Goal: Task Accomplishment & Management: Use online tool/utility

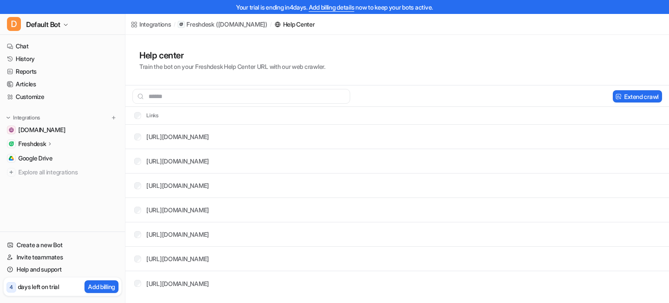
click at [34, 145] on p "Freshdesk" at bounding box center [31, 143] width 27 height 9
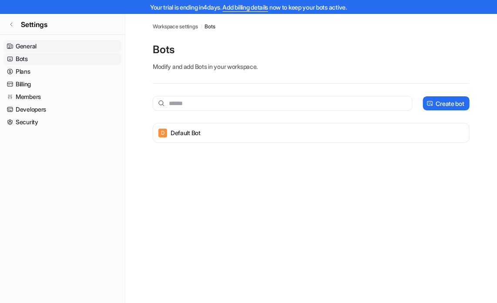
click at [28, 44] on link "General" at bounding box center [62, 46] width 118 height 12
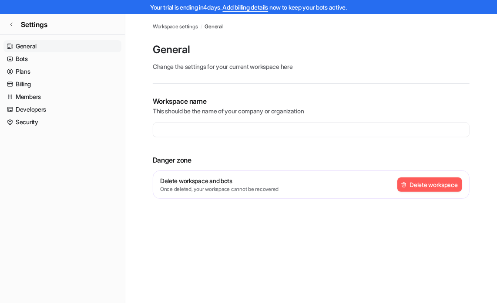
type input "**********"
click at [24, 111] on link "Developers" at bounding box center [62, 109] width 118 height 12
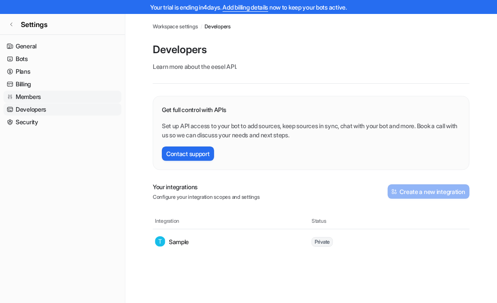
click at [25, 99] on link "Members" at bounding box center [62, 97] width 118 height 12
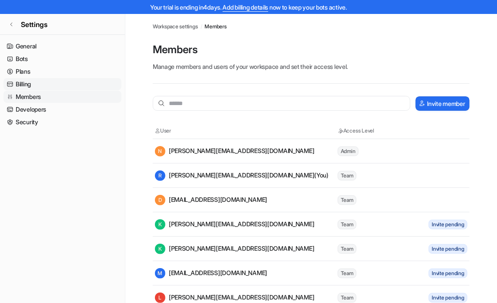
click at [23, 83] on link "Billing" at bounding box center [62, 84] width 118 height 12
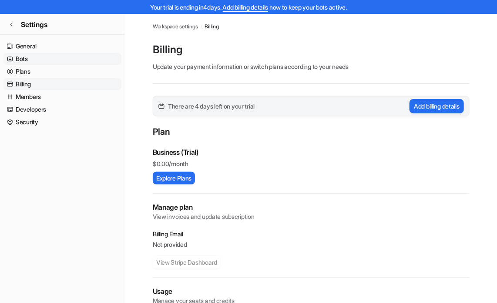
click at [24, 61] on link "Bots" at bounding box center [62, 59] width 118 height 12
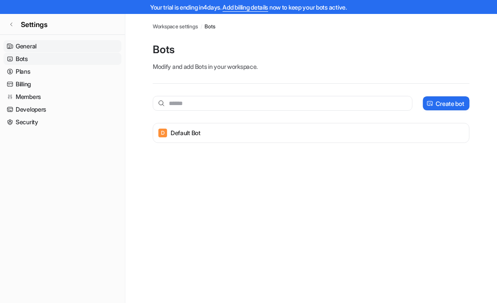
click at [27, 45] on link "General" at bounding box center [62, 46] width 118 height 12
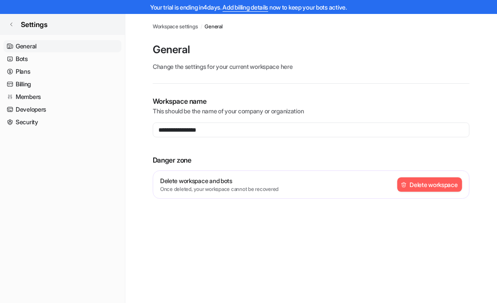
click at [12, 24] on icon at bounding box center [11, 24] width 5 height 5
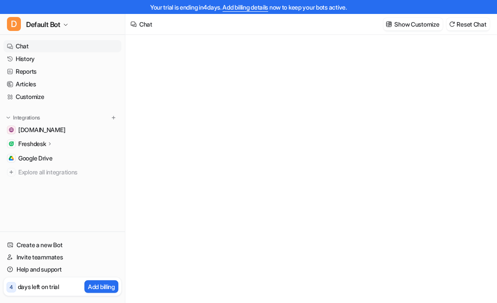
type textarea "**********"
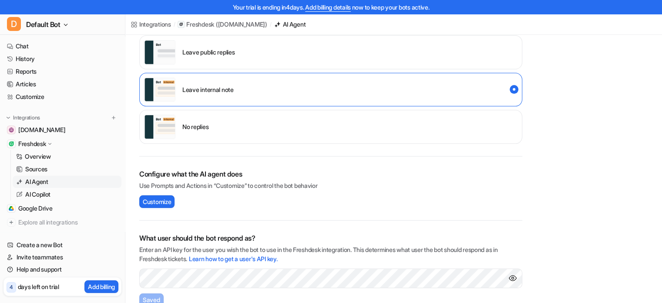
scroll to position [206, 0]
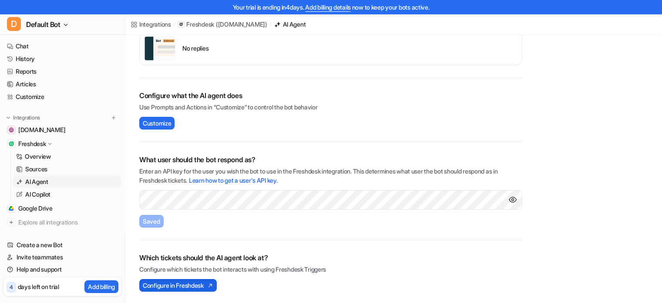
click at [177, 284] on span "Configure in Freshdesk" at bounding box center [173, 284] width 61 height 9
click at [160, 121] on span "Customize" at bounding box center [157, 122] width 28 height 9
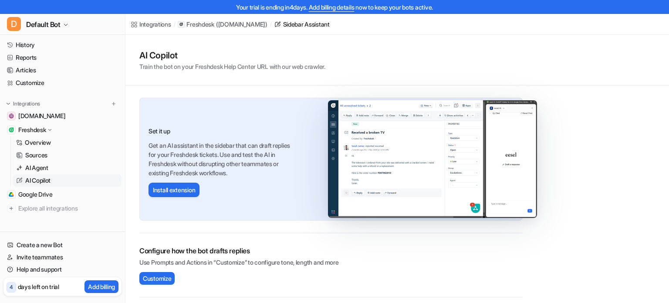
scroll to position [21, 0]
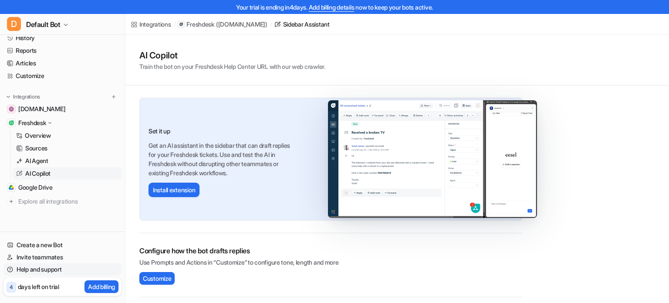
click at [41, 275] on link "Help and support" at bounding box center [62, 269] width 118 height 12
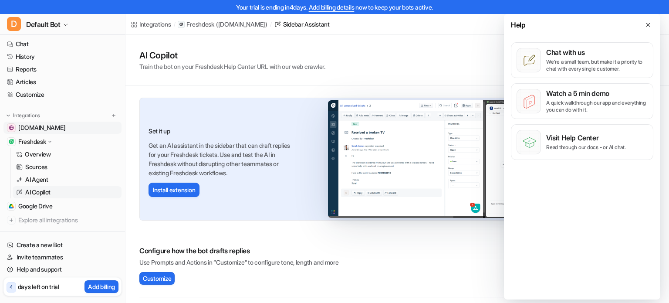
scroll to position [0, 0]
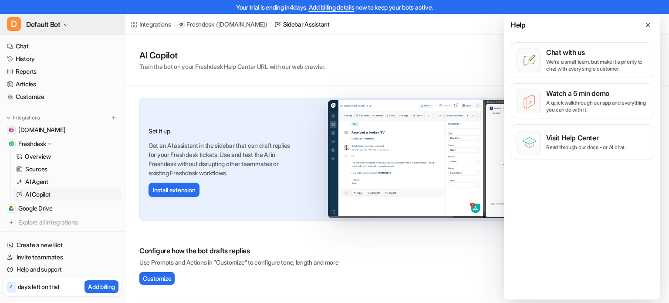
click at [68, 26] on icon "button" at bounding box center [65, 24] width 5 height 5
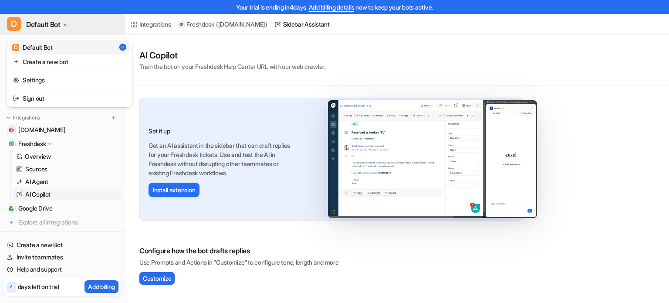
click at [68, 26] on icon "button" at bounding box center [65, 24] width 5 height 5
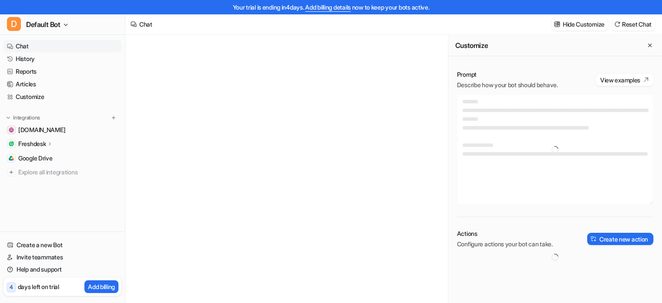
type textarea "**********"
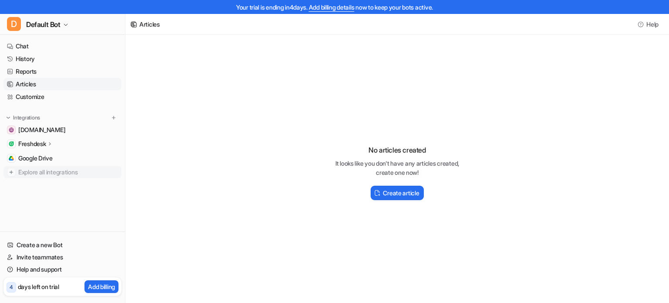
click at [35, 170] on span "Explore all integrations" at bounding box center [68, 172] width 100 height 14
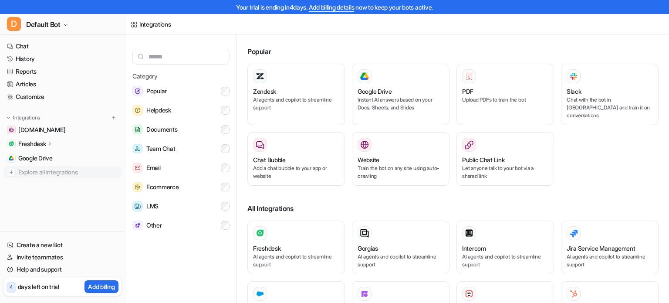
click at [10, 171] on img at bounding box center [11, 172] width 9 height 9
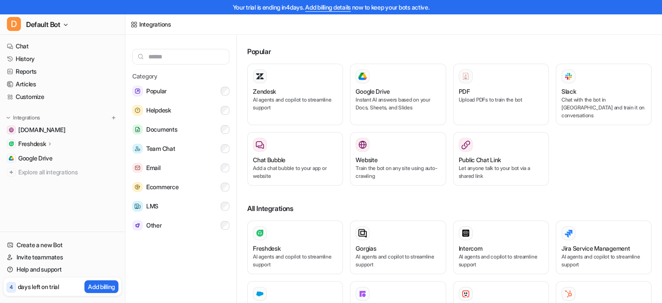
scroll to position [87, 0]
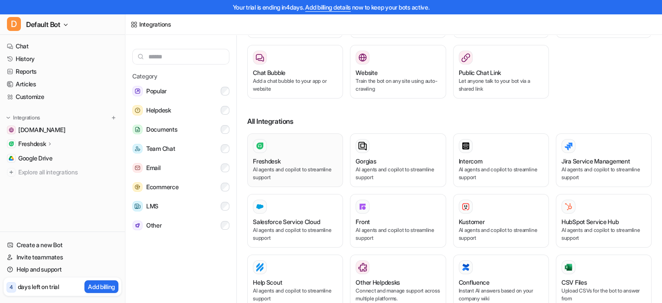
click at [306, 156] on div "Freshdesk" at bounding box center [295, 160] width 84 height 9
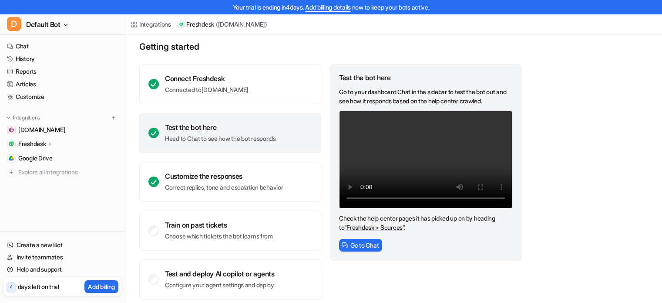
scroll to position [60, 0]
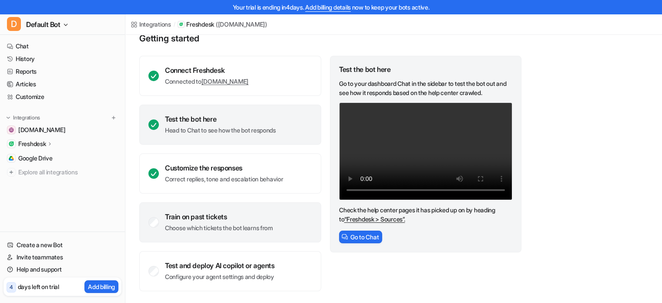
click at [258, 236] on div "Train on past tickets Choose which tickets the bot learns from" at bounding box center [230, 222] width 182 height 40
